Goal: Task Accomplishment & Management: Manage account settings

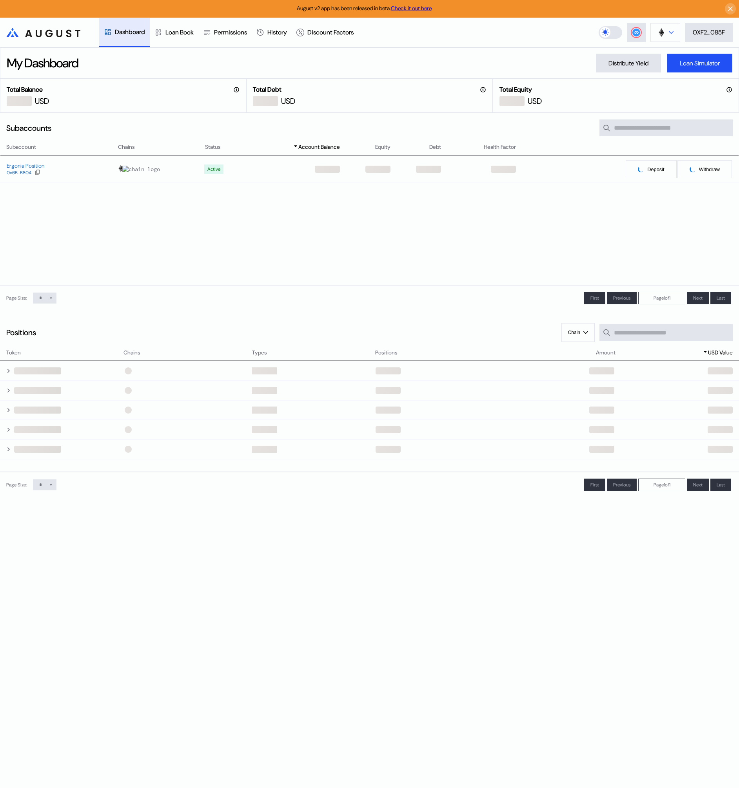
click at [666, 32] on button at bounding box center [665, 32] width 30 height 19
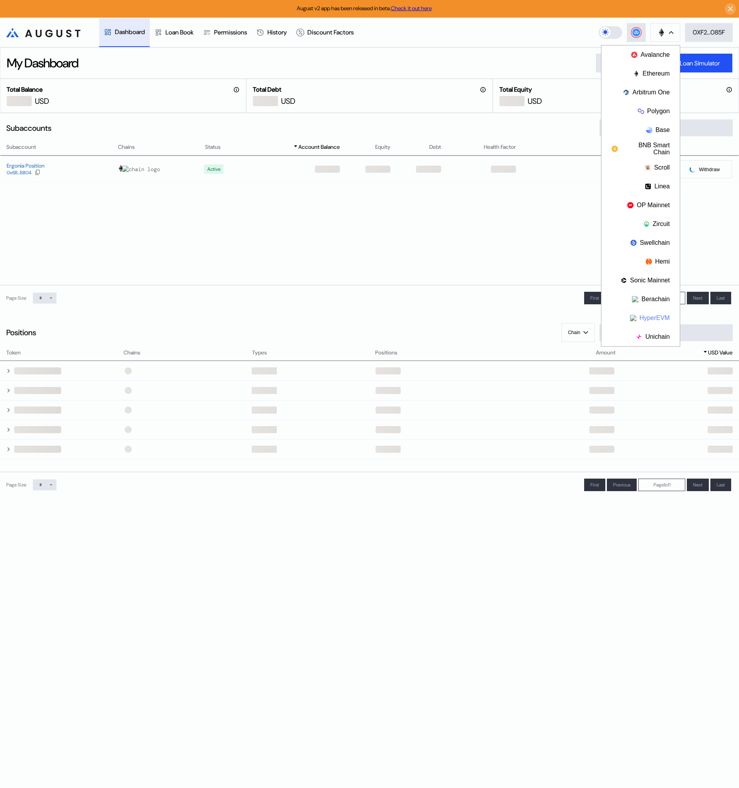
click at [648, 316] on button "HyperEVM" at bounding box center [640, 318] width 78 height 19
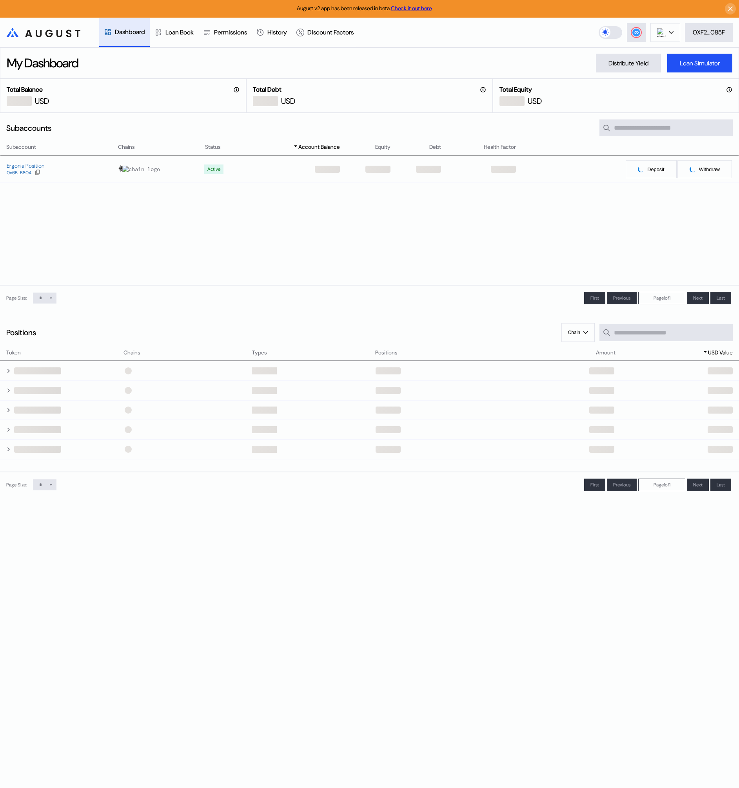
click at [559, 55] on div "My Dashboard Distribute Yield Loan Simulator" at bounding box center [369, 62] width 739 height 31
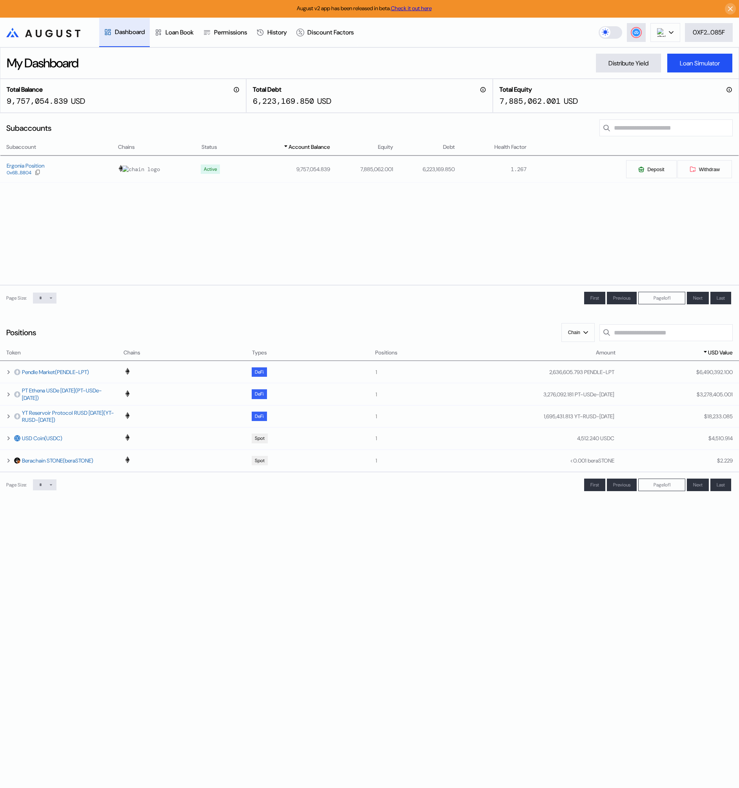
click at [531, 207] on div "Subaccount Chains Status Account Balance Equity Debt Health Factor Ergonia Posi…" at bounding box center [369, 214] width 739 height 143
click at [22, 161] on td "Ergonia Position 0x6B...B804" at bounding box center [59, 169] width 118 height 26
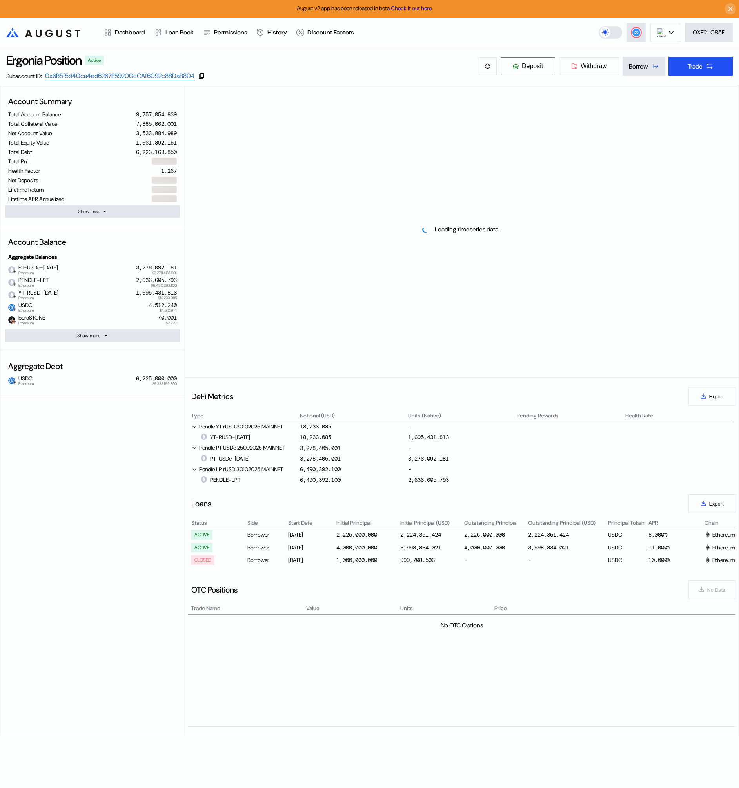
select select "*"
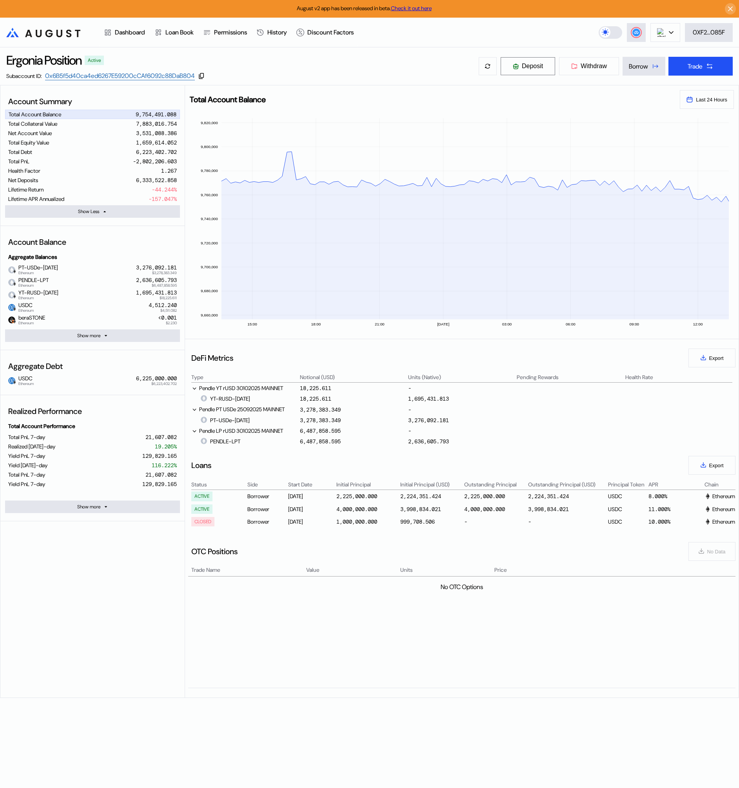
click at [533, 63] on span "Deposit" at bounding box center [532, 66] width 21 height 7
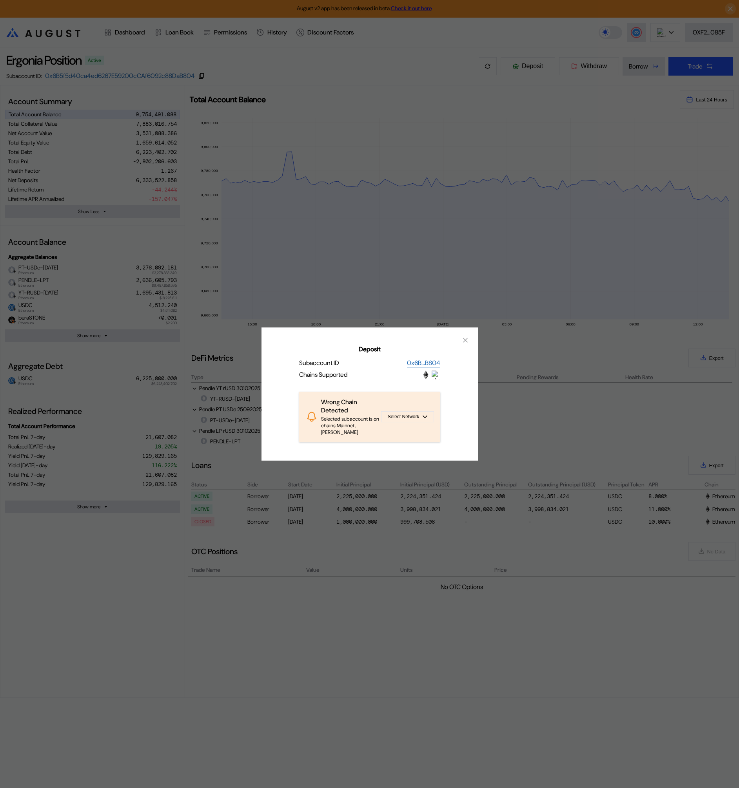
click at [410, 384] on div "Deposit Subaccount ID 0x6B...B804 Chains Supported Wrong Chain Detected Selecte…" at bounding box center [369, 394] width 216 height 133
click at [431, 379] on div "Deposit" at bounding box center [430, 375] width 19 height 9
drag, startPoint x: 431, startPoint y: 377, endPoint x: 431, endPoint y: 401, distance: 24.3
click at [431, 377] on div "Deposit" at bounding box center [430, 375] width 19 height 9
click at [426, 411] on button "Select Network" at bounding box center [407, 416] width 53 height 11
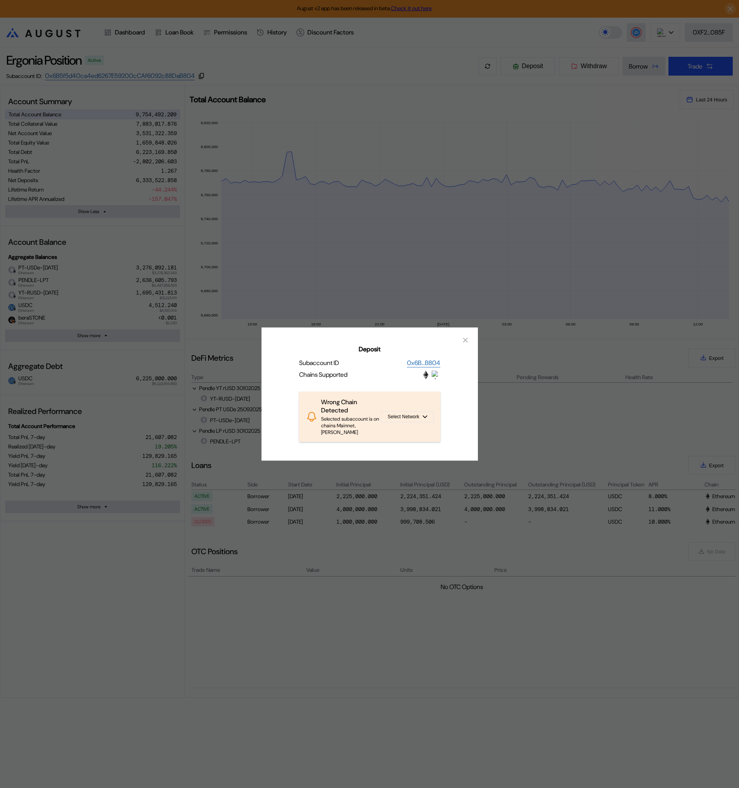
drag, startPoint x: 448, startPoint y: 414, endPoint x: 480, endPoint y: 348, distance: 73.4
click at [451, 409] on div "Deposit Subaccount ID 0x6B...B804 Chains Supported Wrong Chain Detected Selecte…" at bounding box center [369, 394] width 216 height 133
click at [432, 379] on img "Deposit" at bounding box center [435, 375] width 9 height 9
click at [434, 378] on img "Deposit" at bounding box center [435, 375] width 9 height 9
click at [426, 418] on icon "Deposit" at bounding box center [424, 416] width 5 height 3
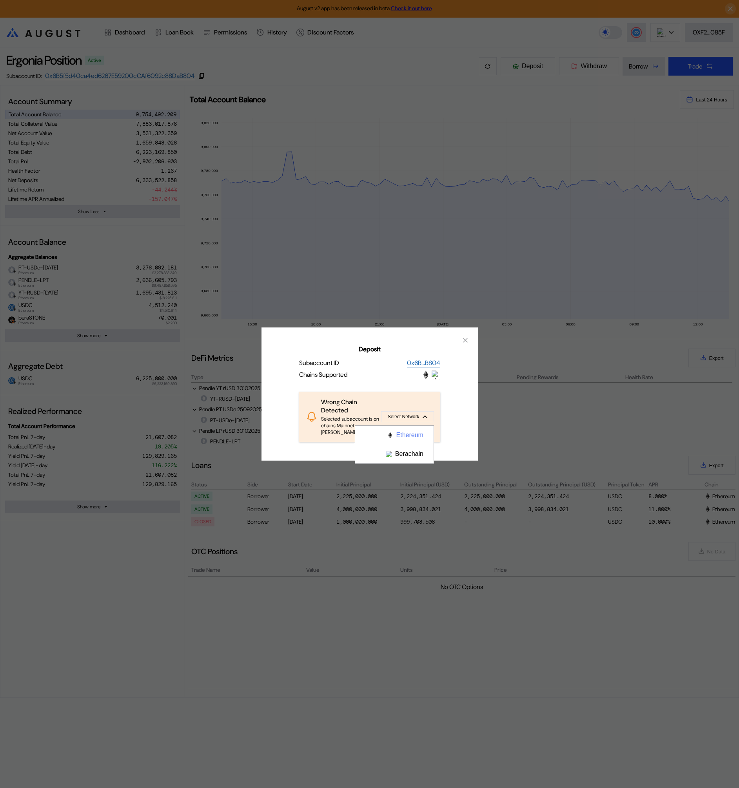
click at [410, 436] on button "Ethereum" at bounding box center [394, 435] width 78 height 19
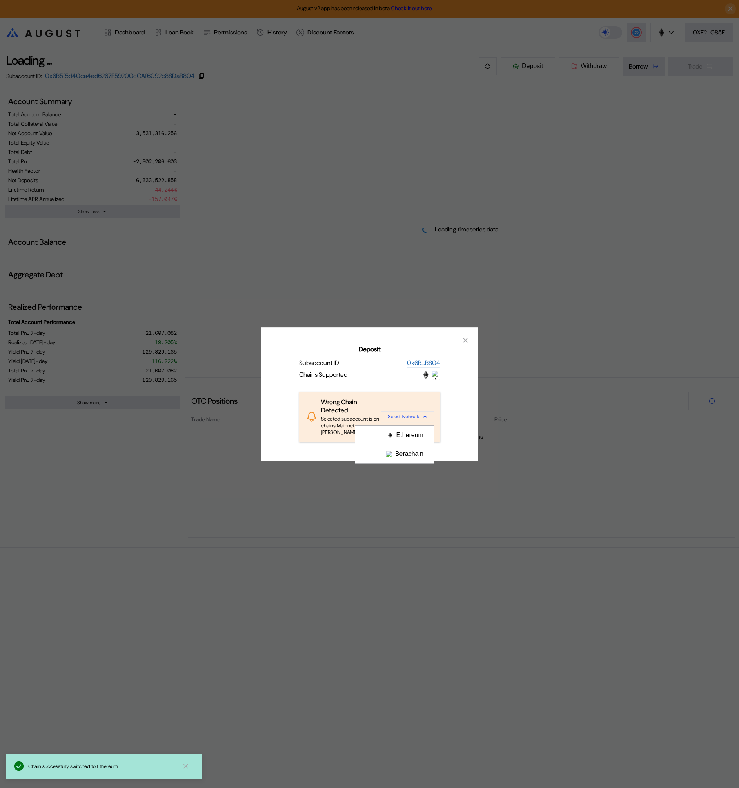
select select "*"
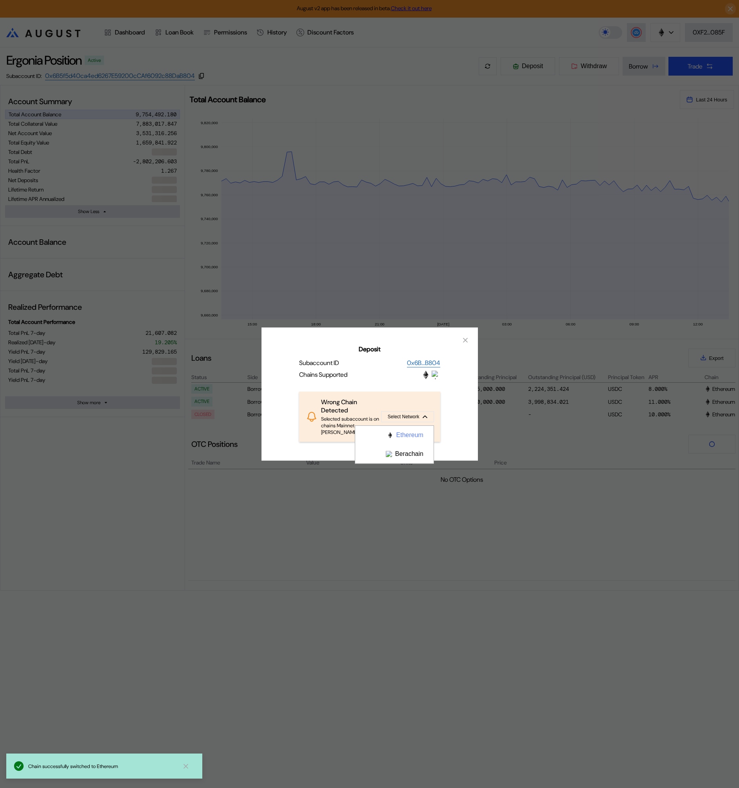
click at [415, 437] on button "Ethereum" at bounding box center [394, 435] width 78 height 19
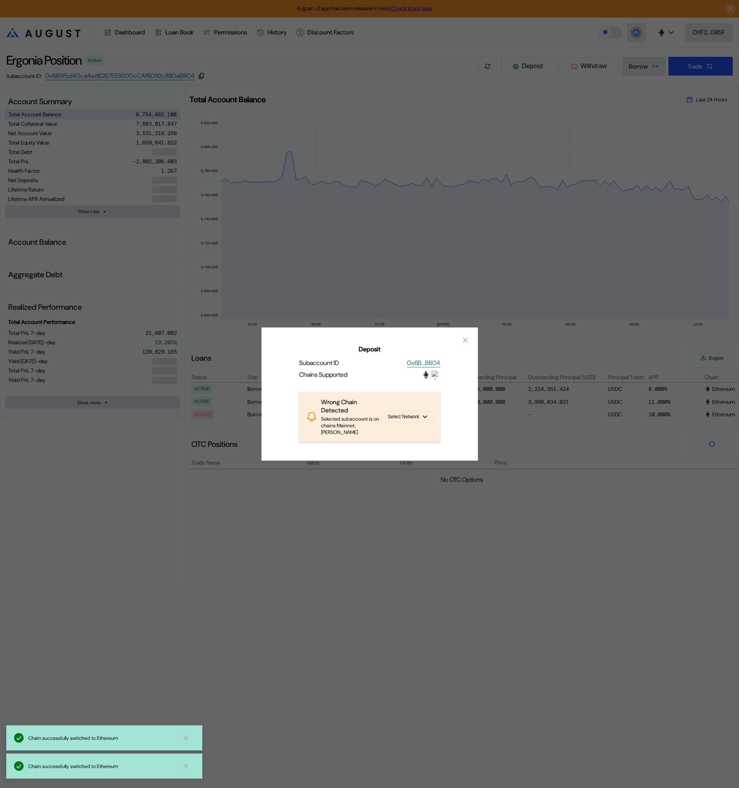
click at [455, 443] on div "Deposit Subaccount ID 0x6B...B804 Chains Supported Wrong Chain Detected Selecte…" at bounding box center [369, 394] width 216 height 133
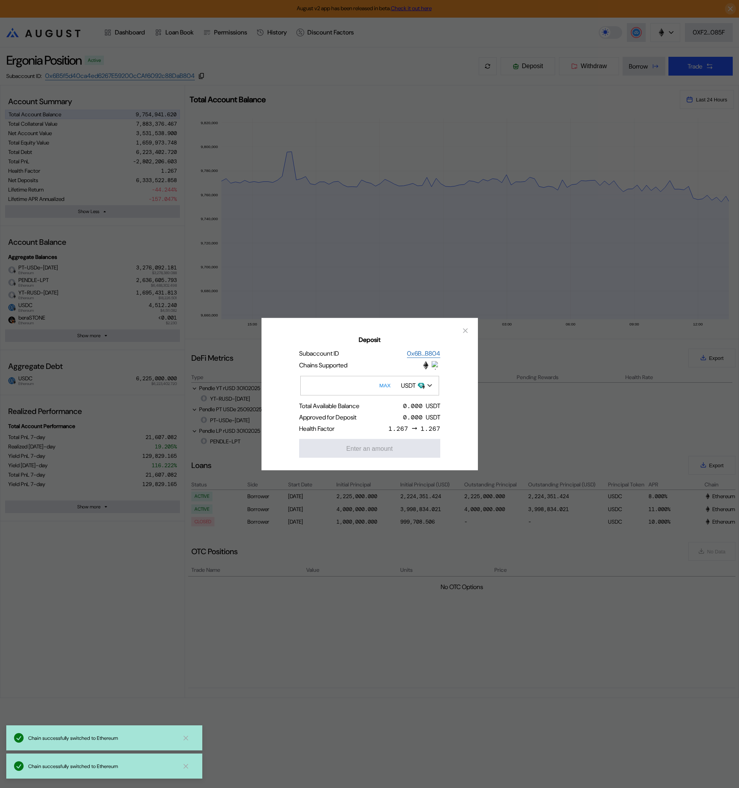
click at [415, 389] on div "USDT" at bounding box center [408, 386] width 15 height 8
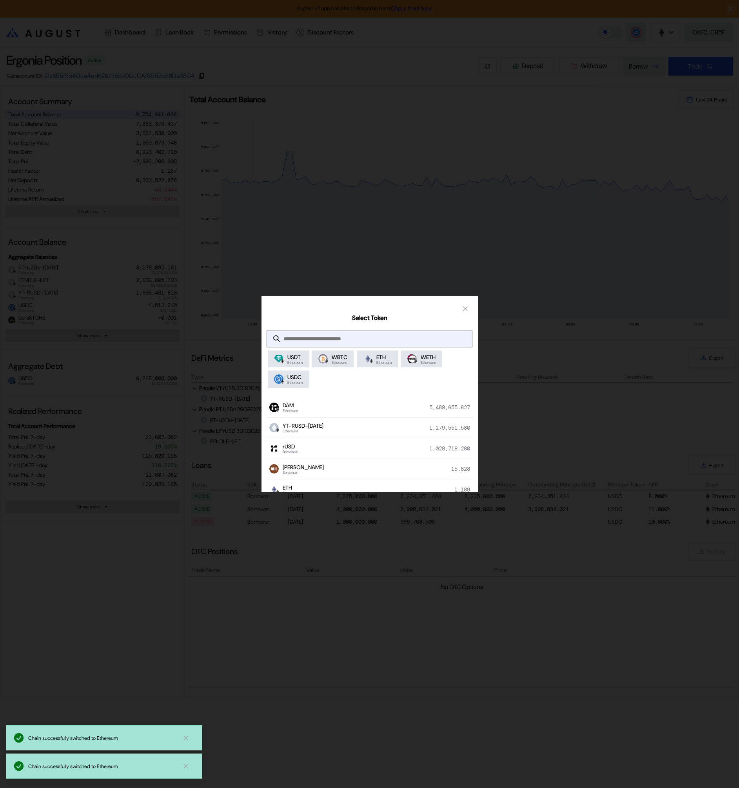
click at [370, 344] on input "modal" at bounding box center [363, 339] width 193 height 16
type input "*"
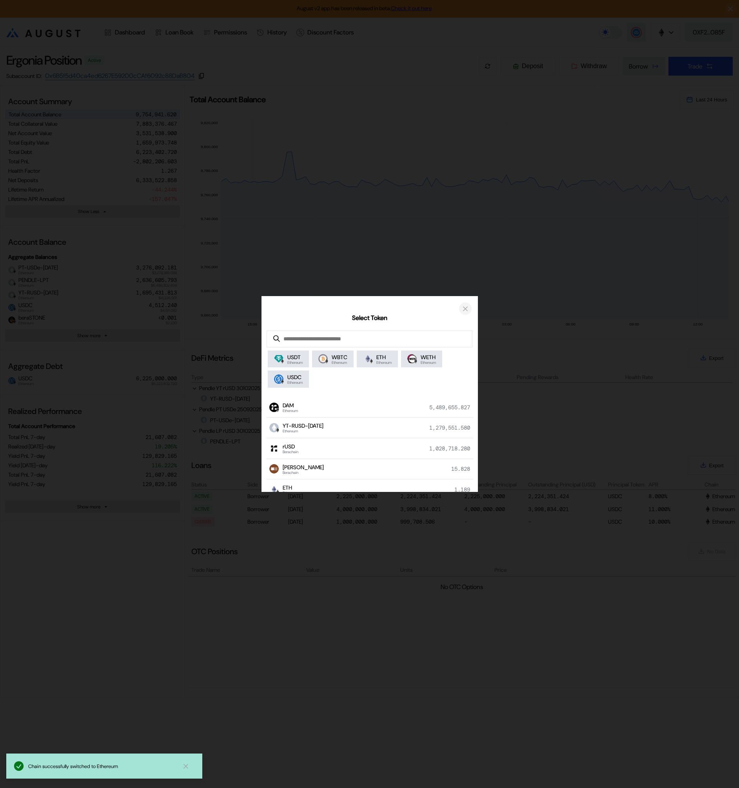
click at [466, 310] on icon "close modal" at bounding box center [465, 309] width 8 height 8
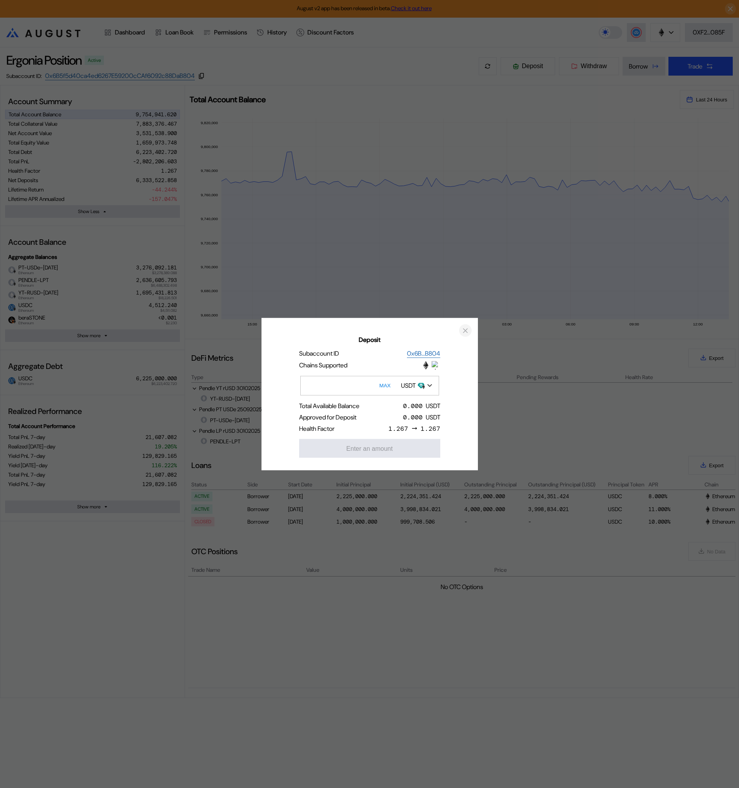
click at [463, 329] on icon "close modal" at bounding box center [465, 331] width 4 height 4
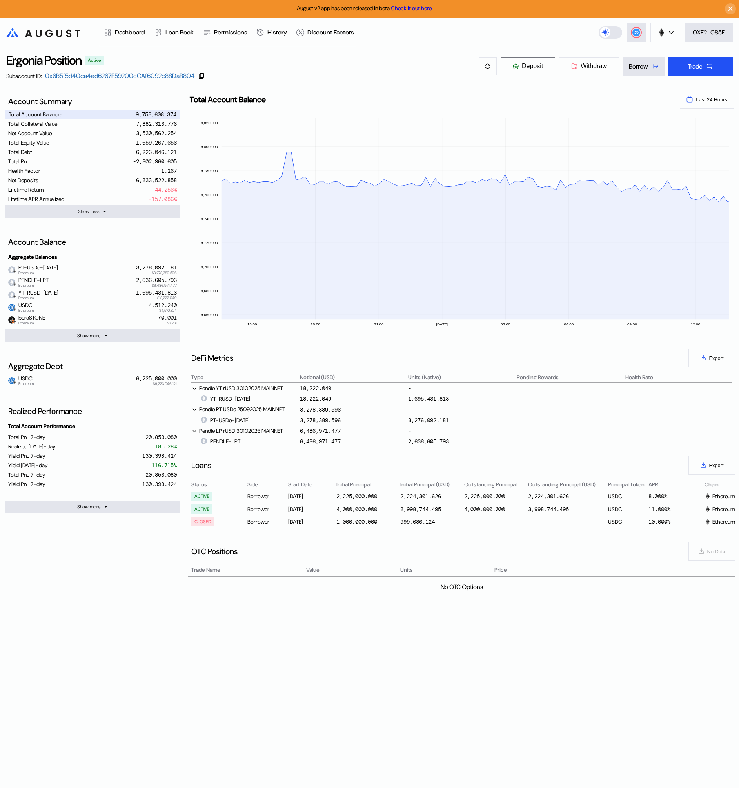
click at [529, 70] on button "Deposit" at bounding box center [527, 66] width 55 height 19
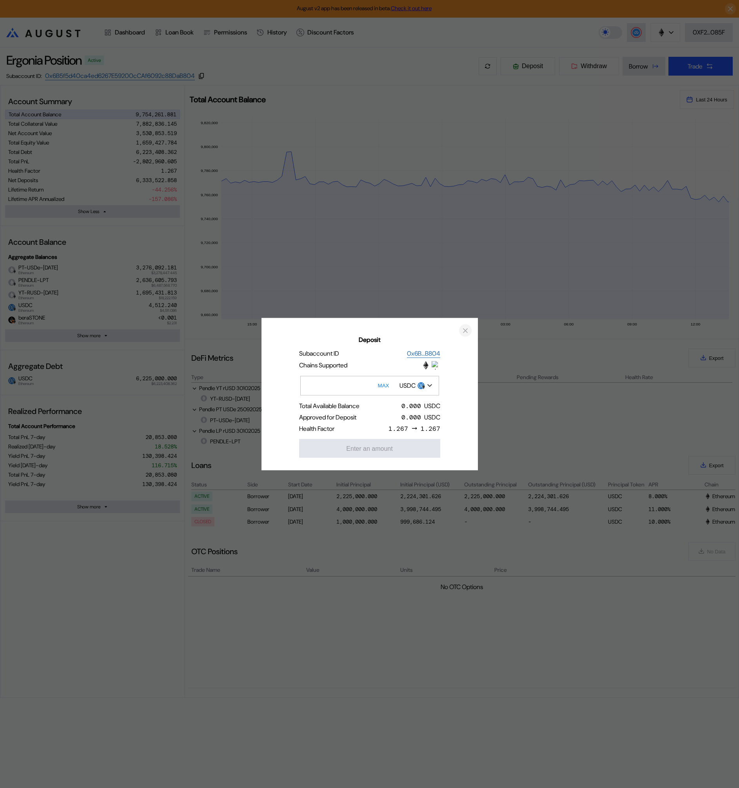
click at [461, 332] on icon "close modal" at bounding box center [465, 330] width 8 height 8
